Goal: Communication & Community: Answer question/provide support

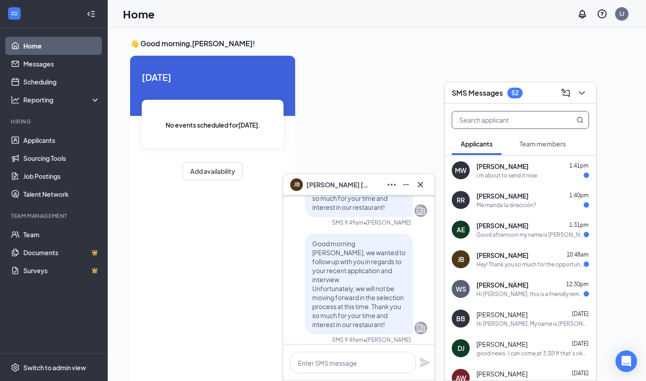
click at [504, 119] on input "text" at bounding box center [505, 119] width 106 height 17
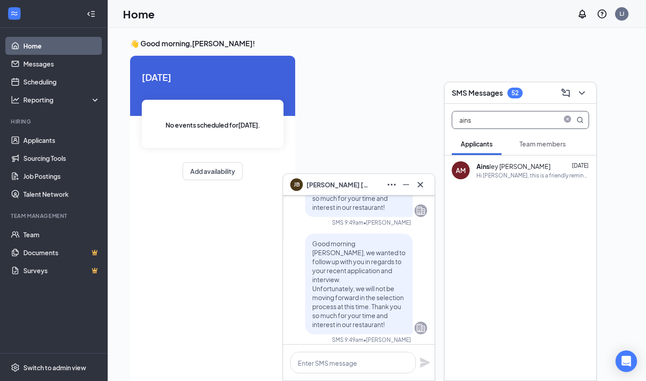
type input "ains"
click at [502, 165] on div "Ains ley [PERSON_NAME]" at bounding box center [514, 166] width 74 height 9
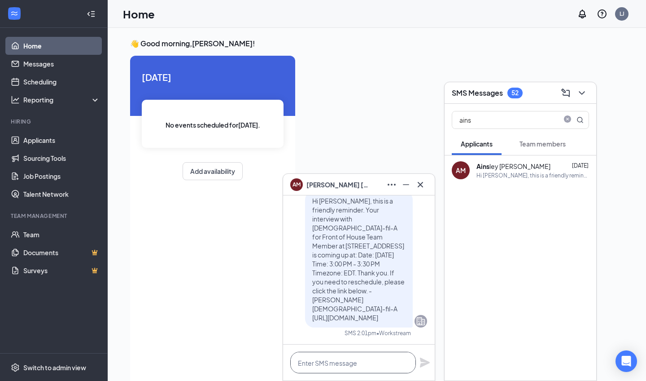
click at [329, 362] on textarea at bounding box center [353, 362] width 126 height 22
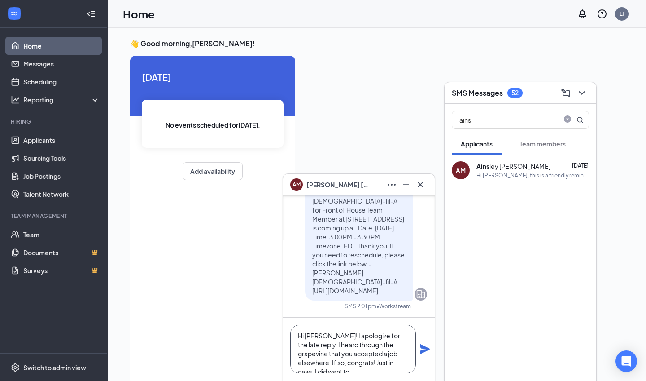
scroll to position [9, 0]
click at [371, 353] on textarea "Hi [PERSON_NAME]! I apologize for the late reply. I heard through the grapevine…" at bounding box center [353, 348] width 126 height 48
click at [401, 360] on textarea "Hi [PERSON_NAME]! I apologize for the late reply. I heard through the grapevine…" at bounding box center [353, 348] width 126 height 48
type textarea "Hi [PERSON_NAME]! I apologize for the late reply. I heard through the grapevine…"
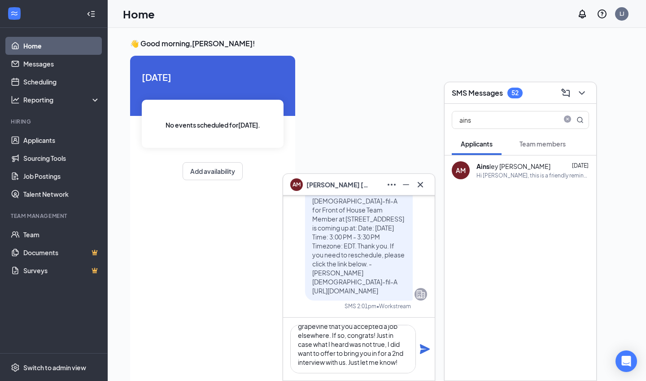
click at [421, 348] on icon "Plane" at bounding box center [425, 348] width 11 height 11
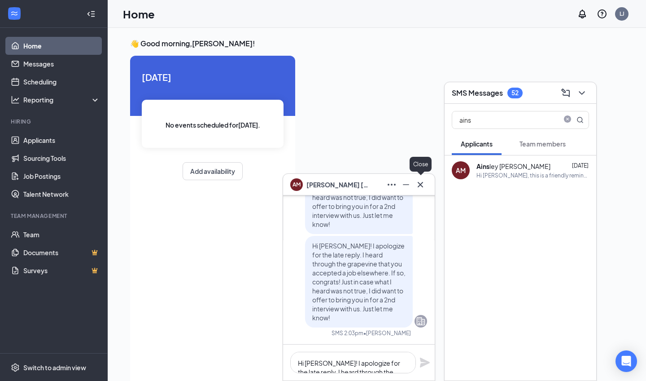
click at [417, 186] on icon "Cross" at bounding box center [420, 184] width 11 height 11
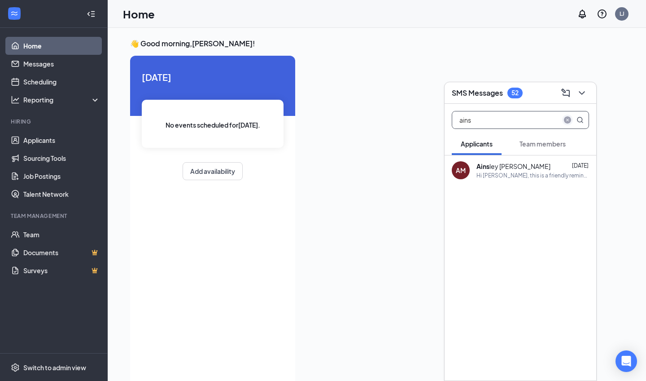
click at [568, 120] on icon "close-circle" at bounding box center [567, 119] width 7 height 7
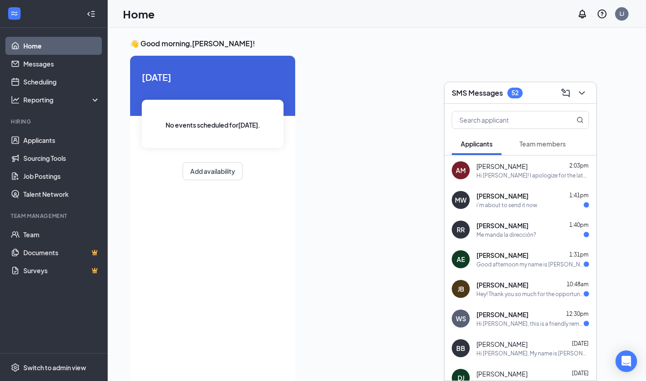
click at [514, 290] on div "Hey! Thank you so much for the opportunity to interview! If I can ask what was …" at bounding box center [530, 294] width 107 height 8
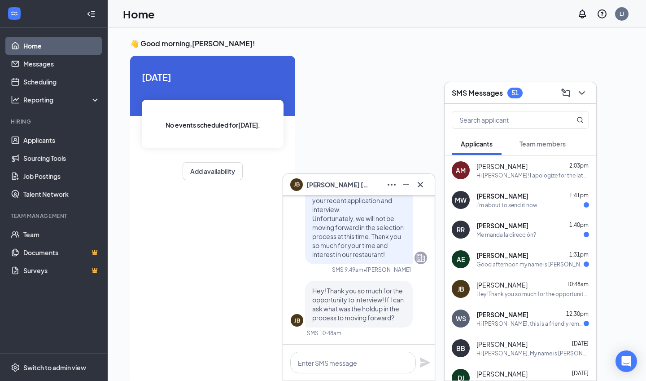
click at [501, 280] on span "[PERSON_NAME]" at bounding box center [502, 284] width 51 height 9
click at [341, 360] on textarea at bounding box center [353, 362] width 126 height 22
type textarea "H"
type textarea "G"
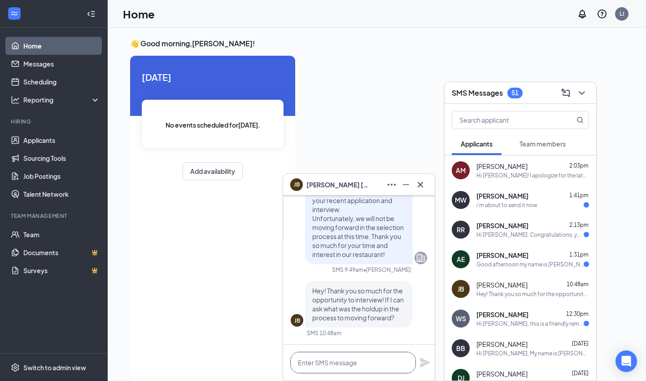
click at [324, 360] on textarea at bounding box center [353, 362] width 126 height 22
type textarea "H"
